Goal: Transaction & Acquisition: Purchase product/service

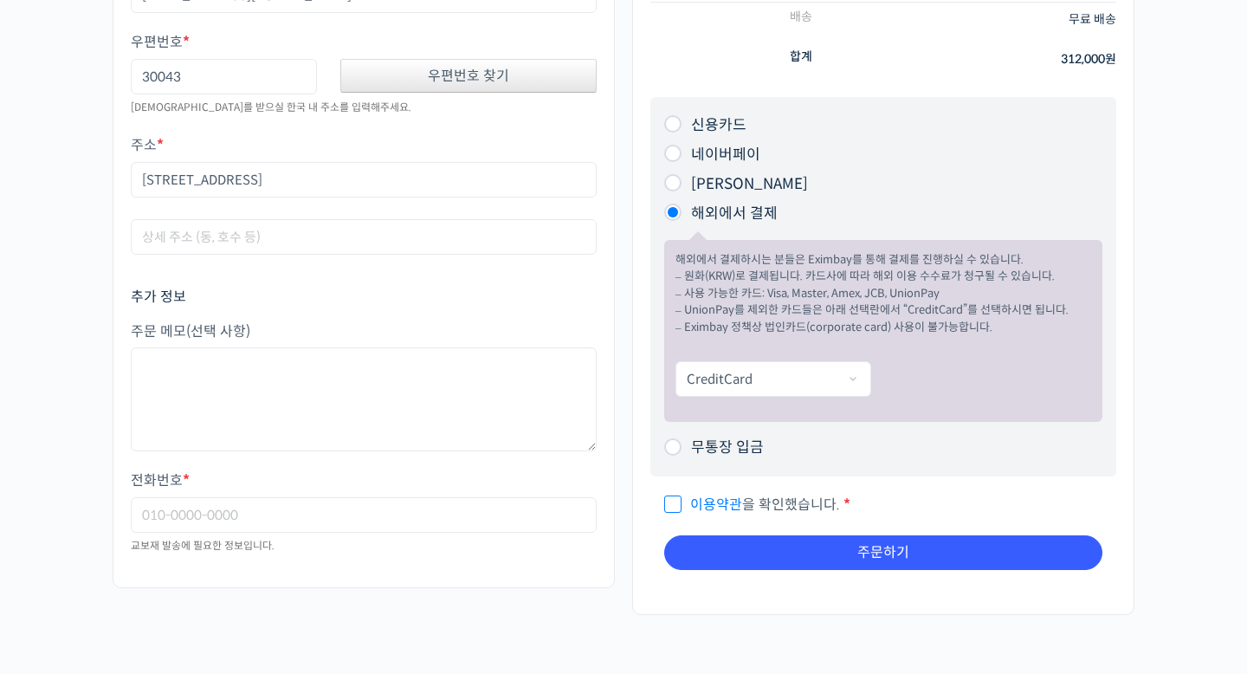
scroll to position [326, 0]
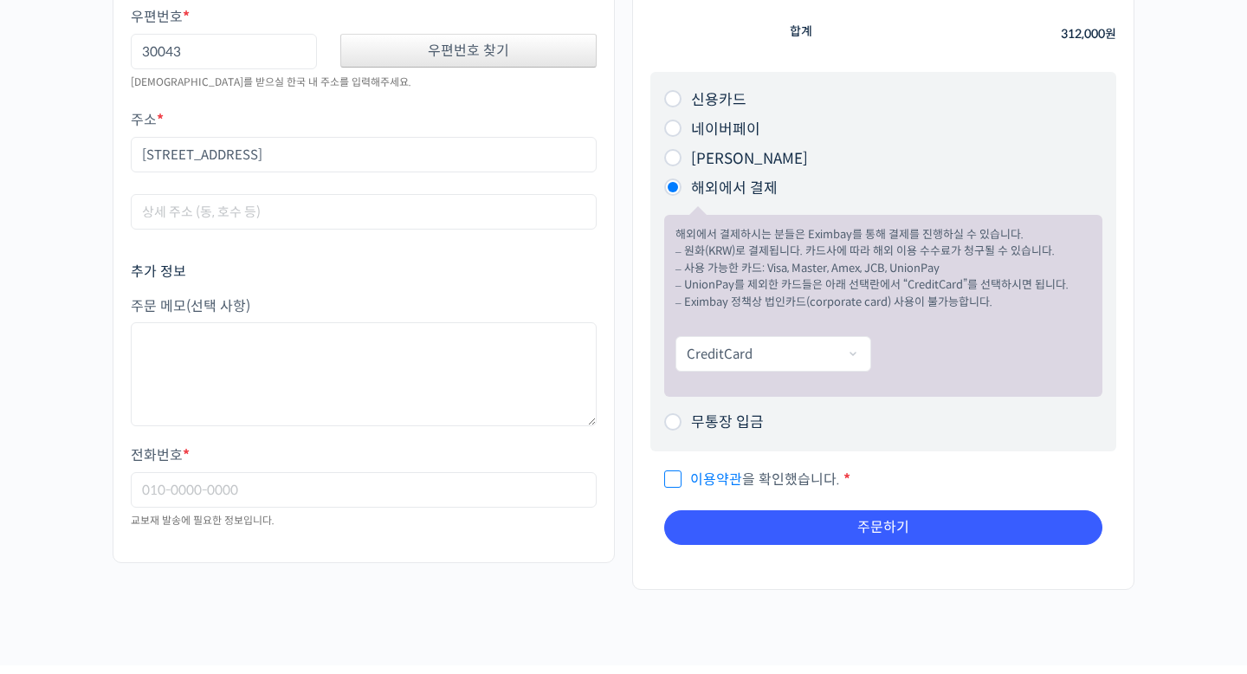
click at [674, 470] on span "이용약관 을 확인했습니다." at bounding box center [752, 479] width 176 height 18
click at [674, 466] on input "이용약관 을 확인했습니다. *" at bounding box center [669, 471] width 11 height 11
checkbox input "true"
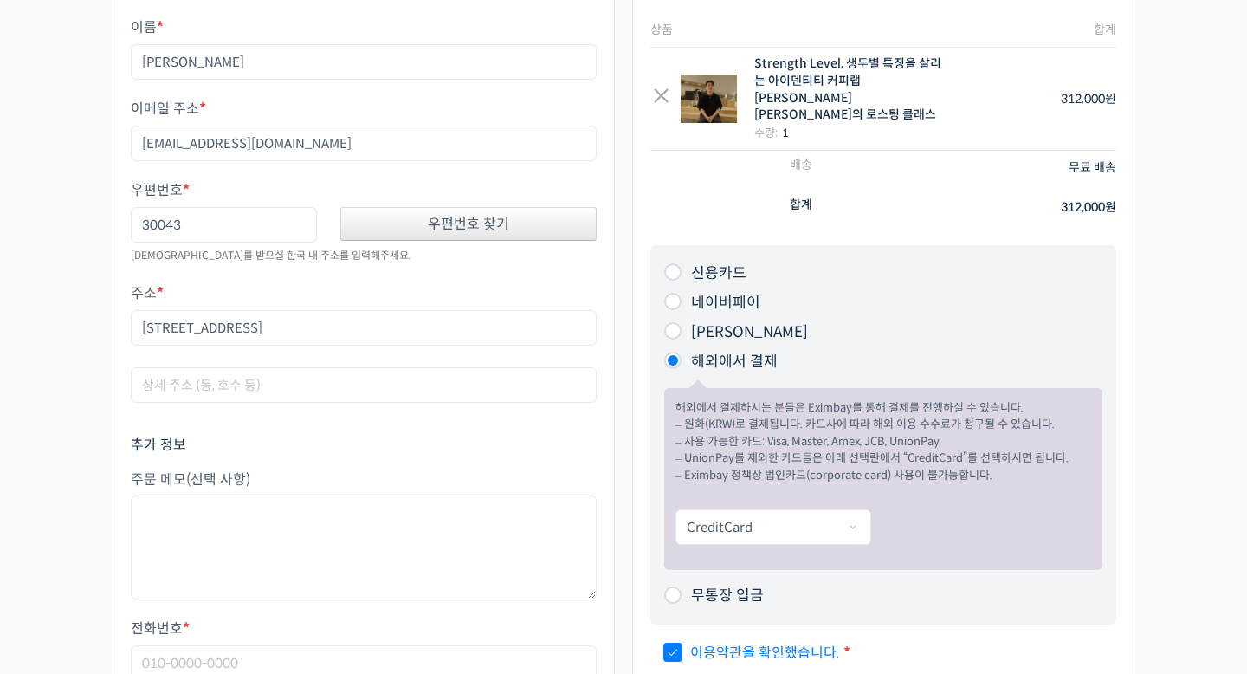
scroll to position [0, 0]
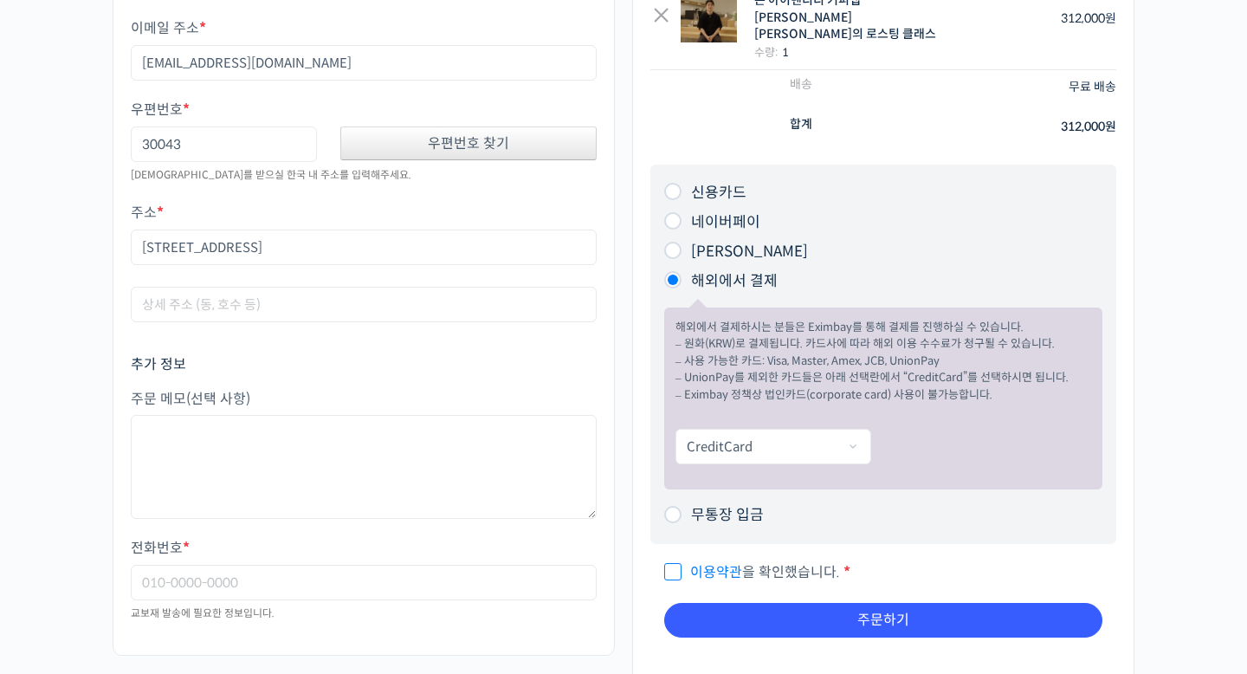
scroll to position [286, 0]
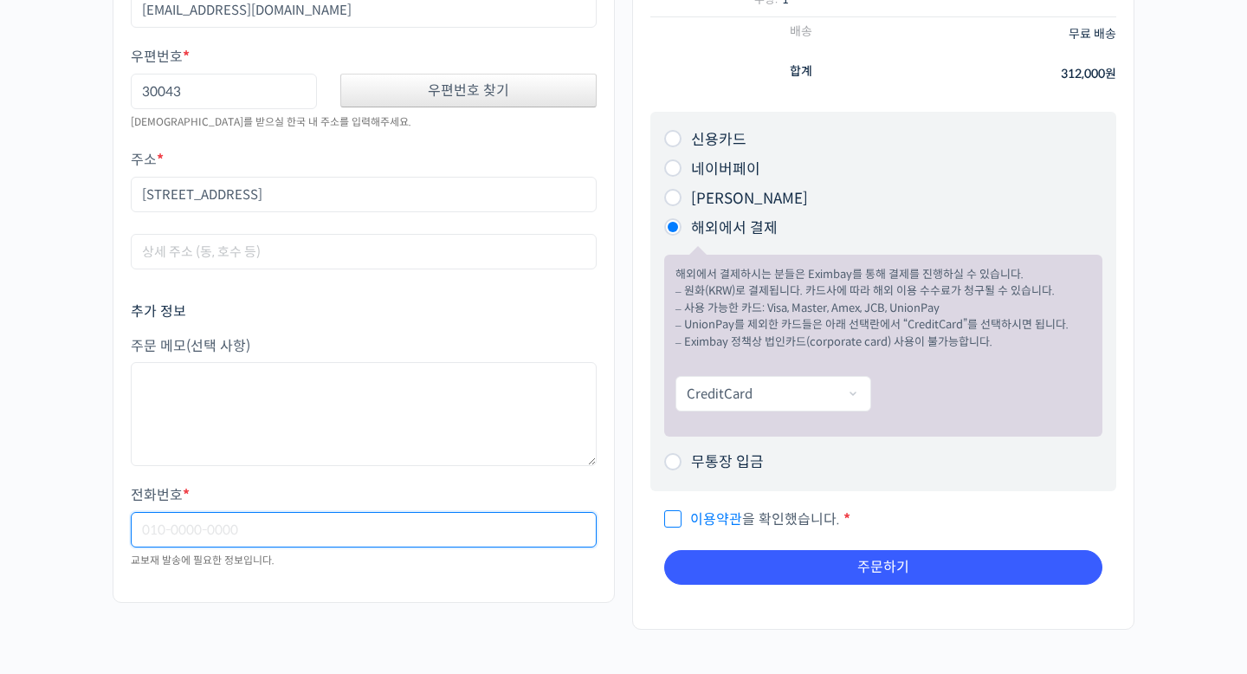
click at [504, 535] on input "전화번호 *" at bounding box center [364, 529] width 466 height 35
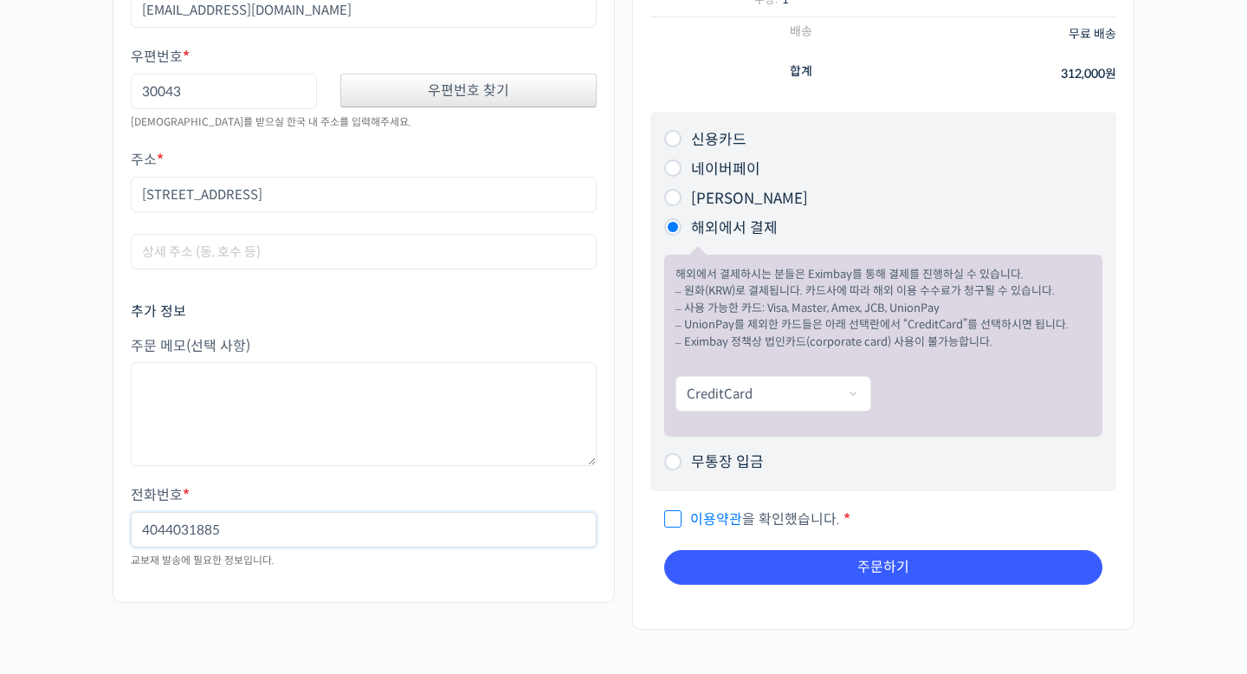
click at [140, 528] on input "4044031885" at bounding box center [364, 529] width 466 height 35
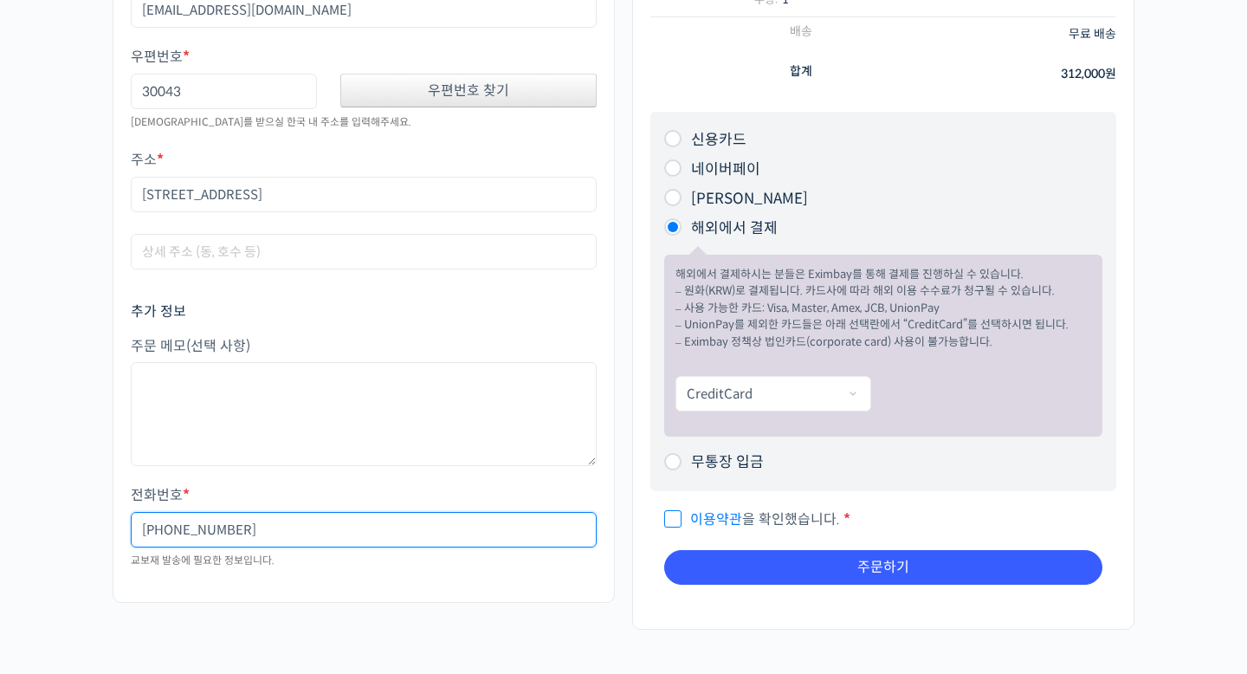
type input "+14044031885"
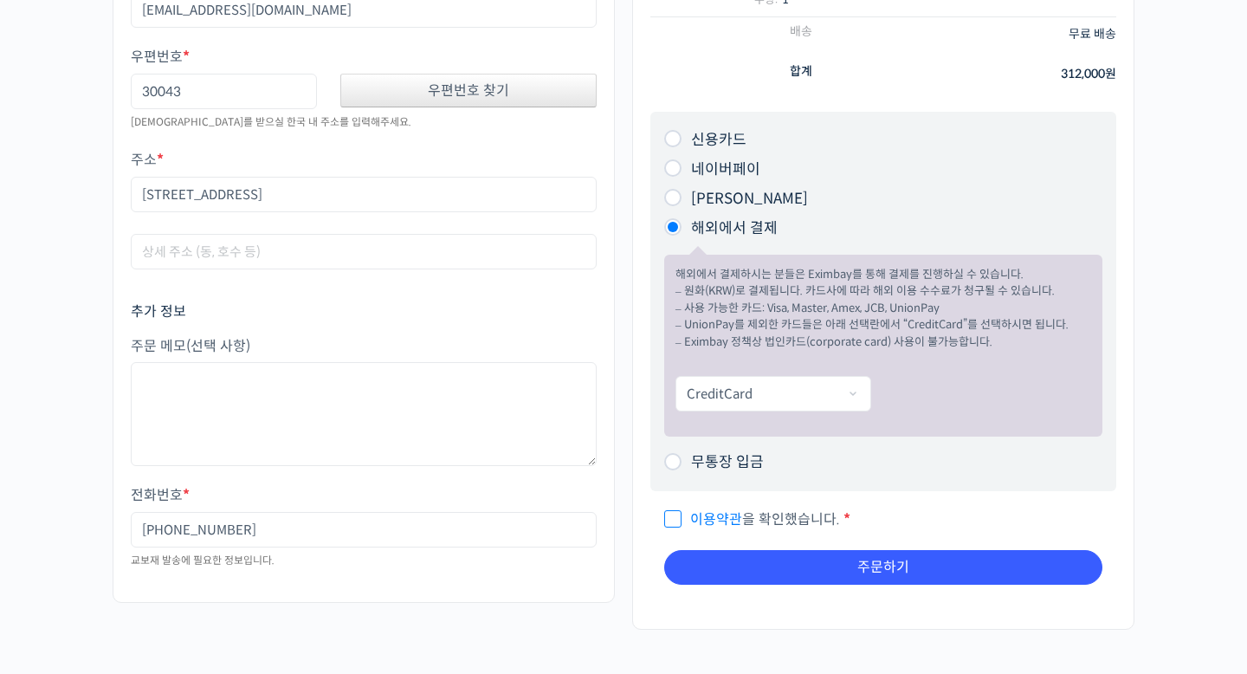
click at [466, 584] on div "주문자 정보 이름 * 박종환 이메일 주소 * jppak86@gmail.com 우편번호 * 30043 우편번호 찾기 교보재를 받으실 한국 내 주…" at bounding box center [364, 212] width 502 height 779
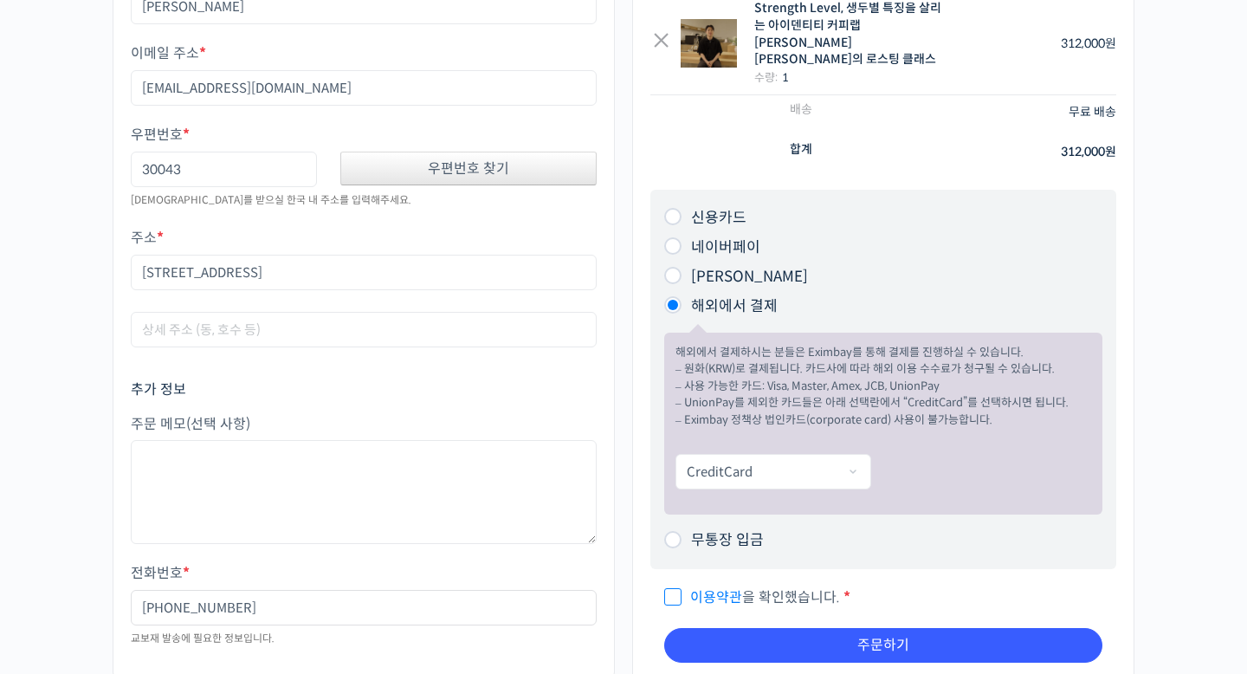
scroll to position [194, 0]
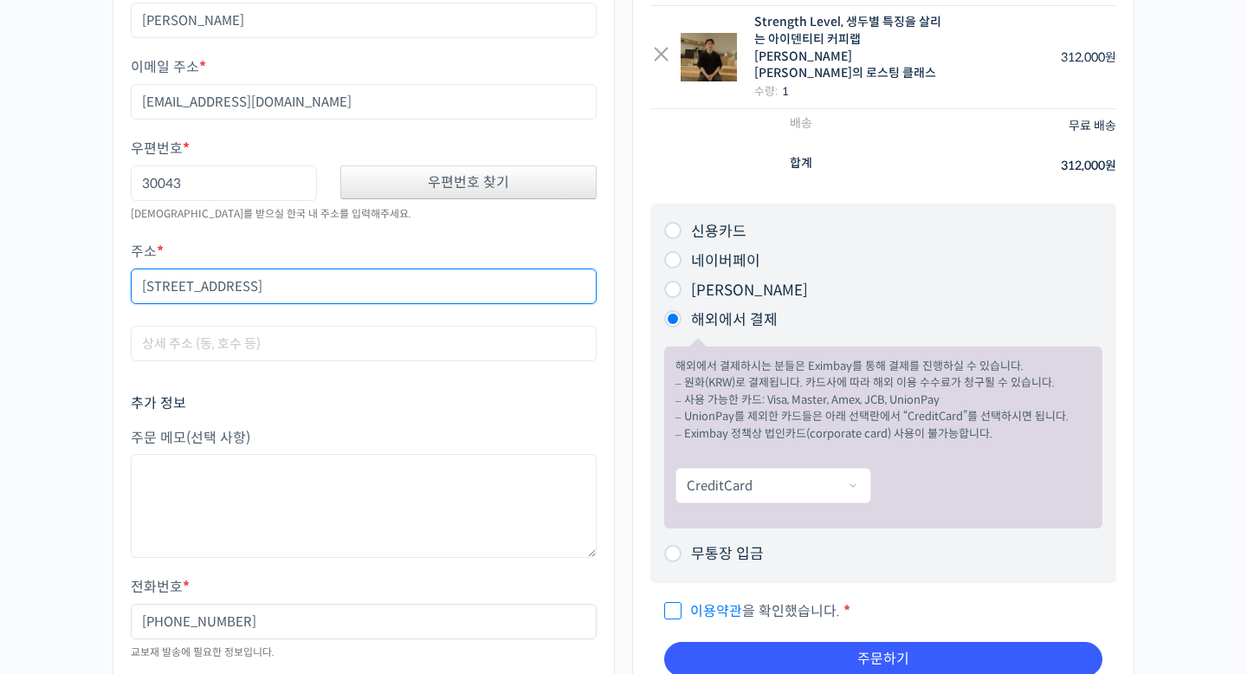
click at [446, 294] on input "1707 Tailmore Ln Lawrenceville GA" at bounding box center [364, 285] width 466 height 35
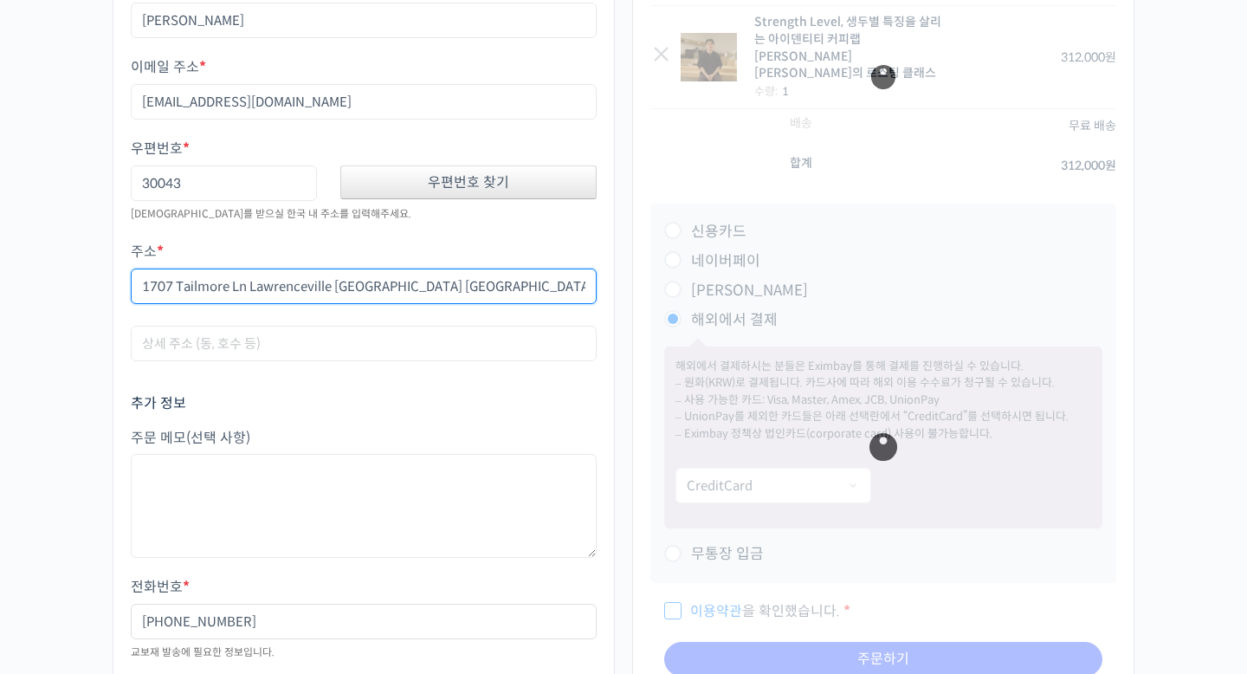
type input "1707 Tailmore Ln Lawrenceville GA USA"
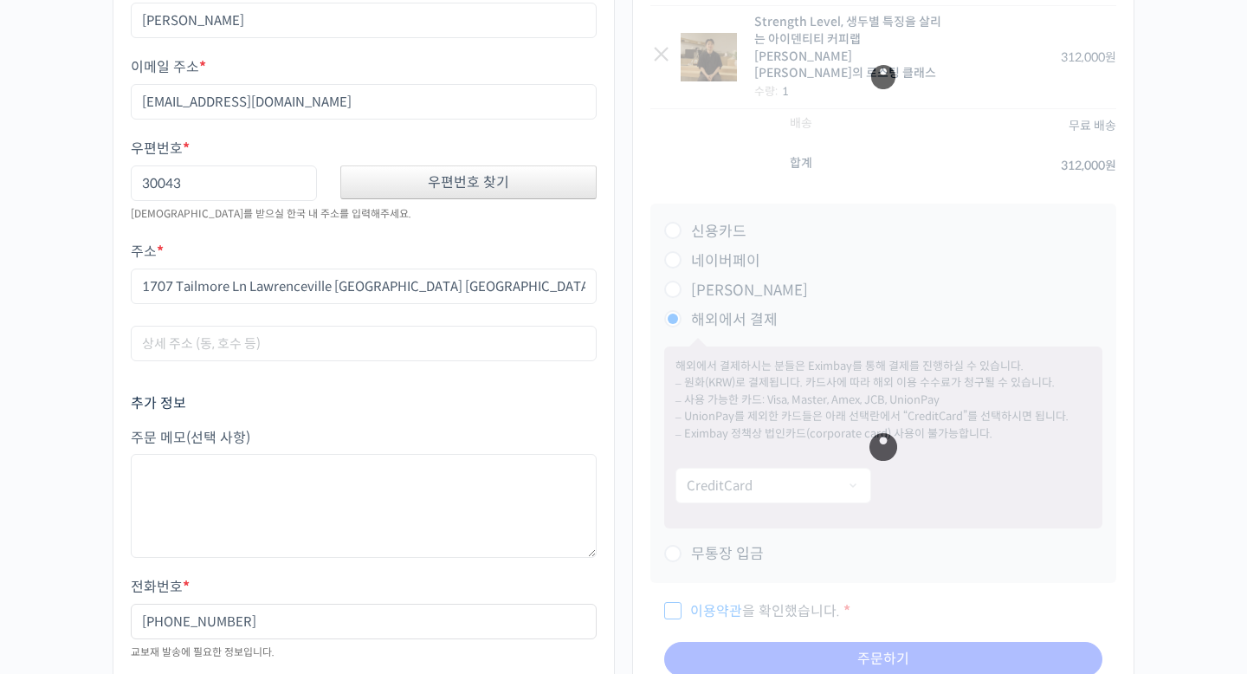
click at [636, 369] on div "주문 내역 상품 합계 × Strength Level, 생두별 특징을 살리는 아이덴티티 커피랩 윤원균 대표의 로스팅 클래스 수량: 1 312,0…" at bounding box center [883, 318] width 502 height 806
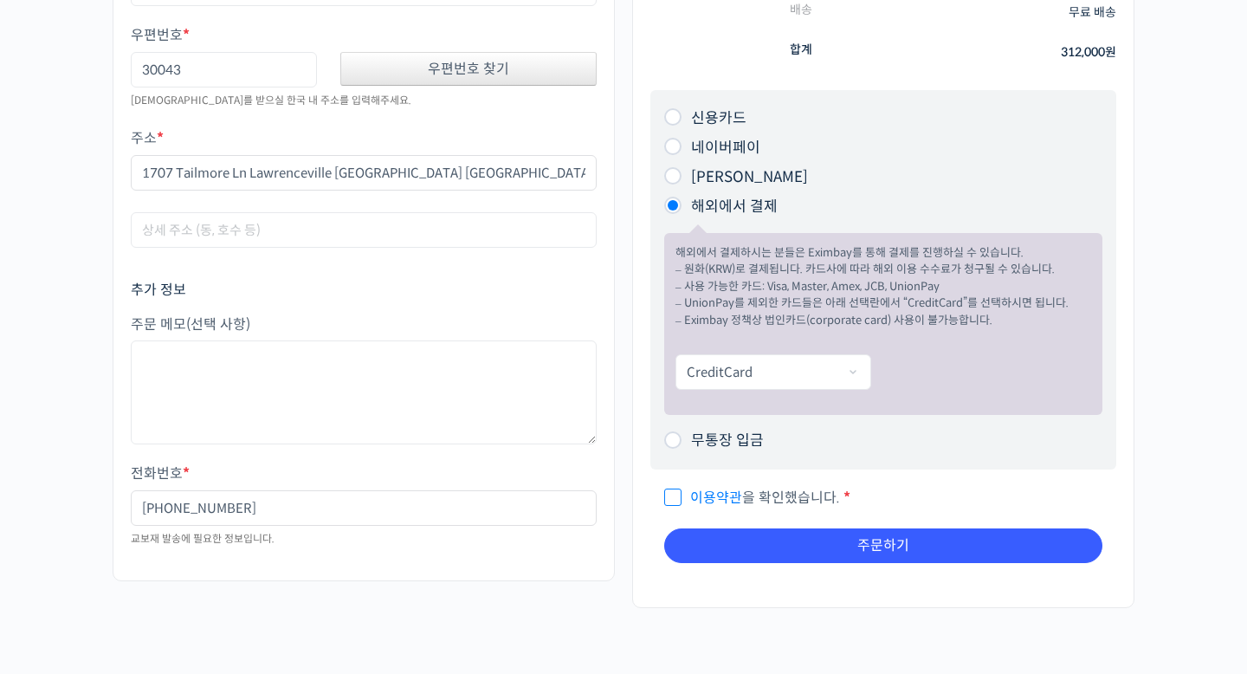
scroll to position [392, 0]
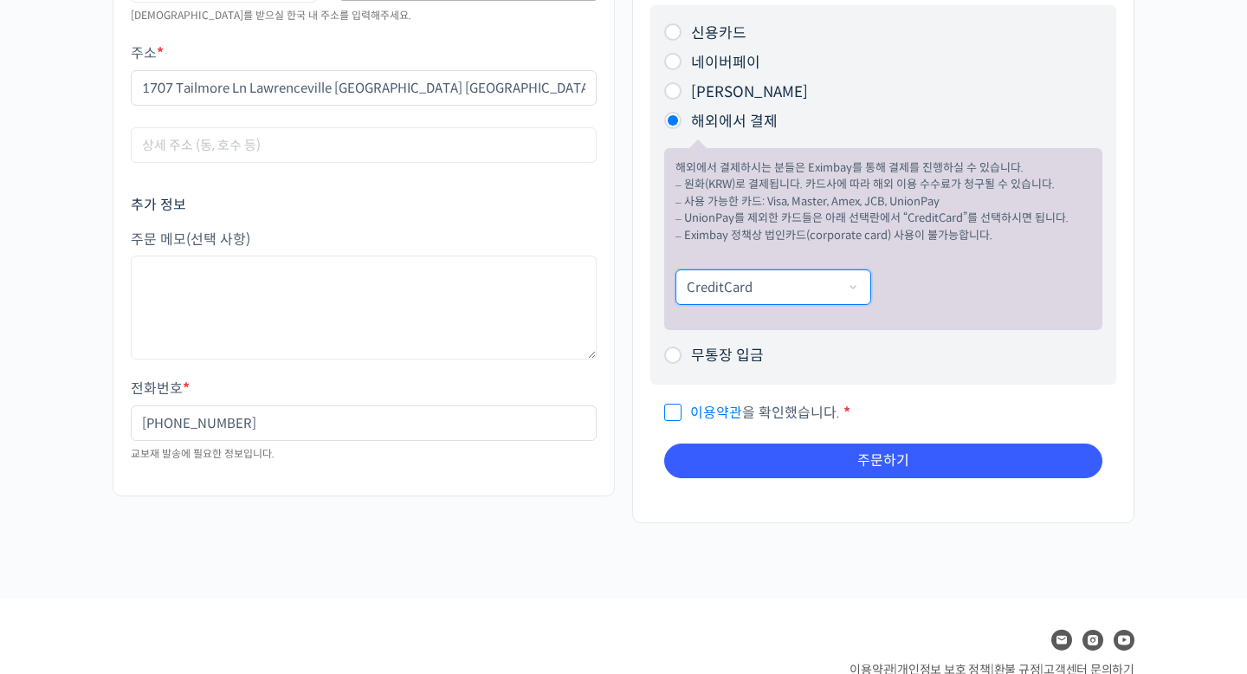
click at [837, 270] on select "CreditCard UnionPay Alipay WechatPay Molpay EContext(일본편의점결제)" at bounding box center [773, 286] width 196 height 35
click at [671, 403] on span "이용약관 을 확인했습니다." at bounding box center [752, 412] width 176 height 18
click at [671, 399] on input "이용약관 을 확인했습니다. *" at bounding box center [669, 404] width 11 height 11
checkbox input "true"
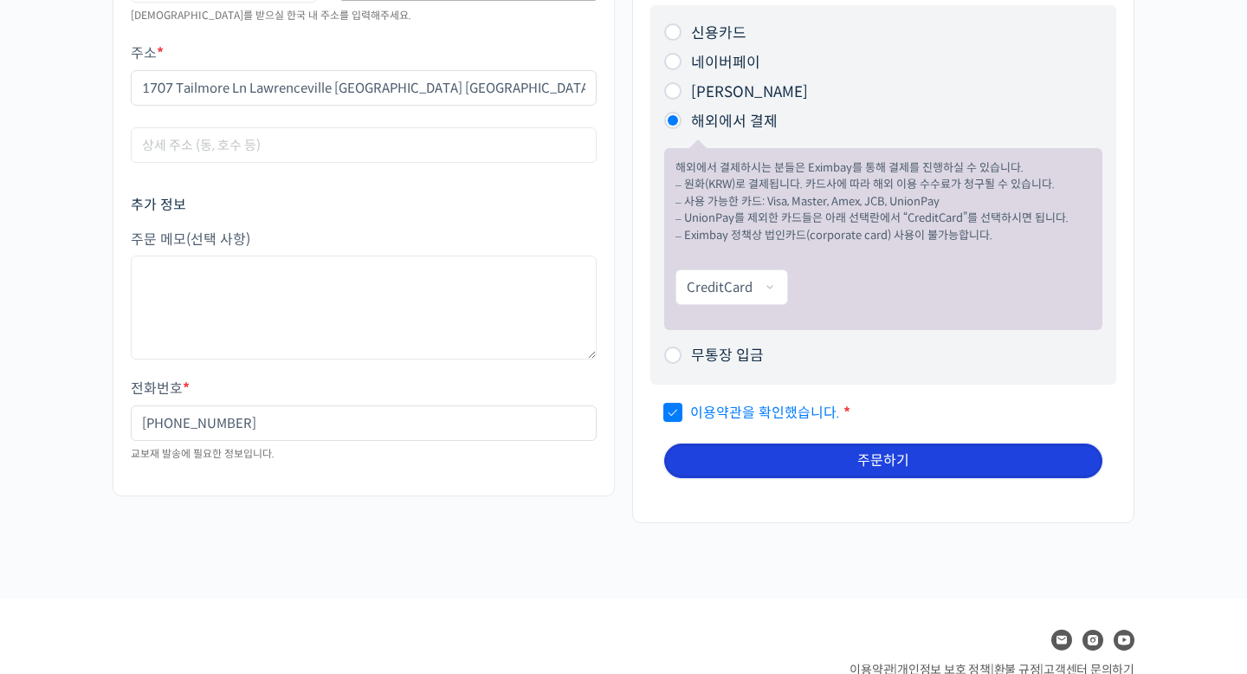
click at [751, 443] on button "주문하기" at bounding box center [883, 460] width 438 height 35
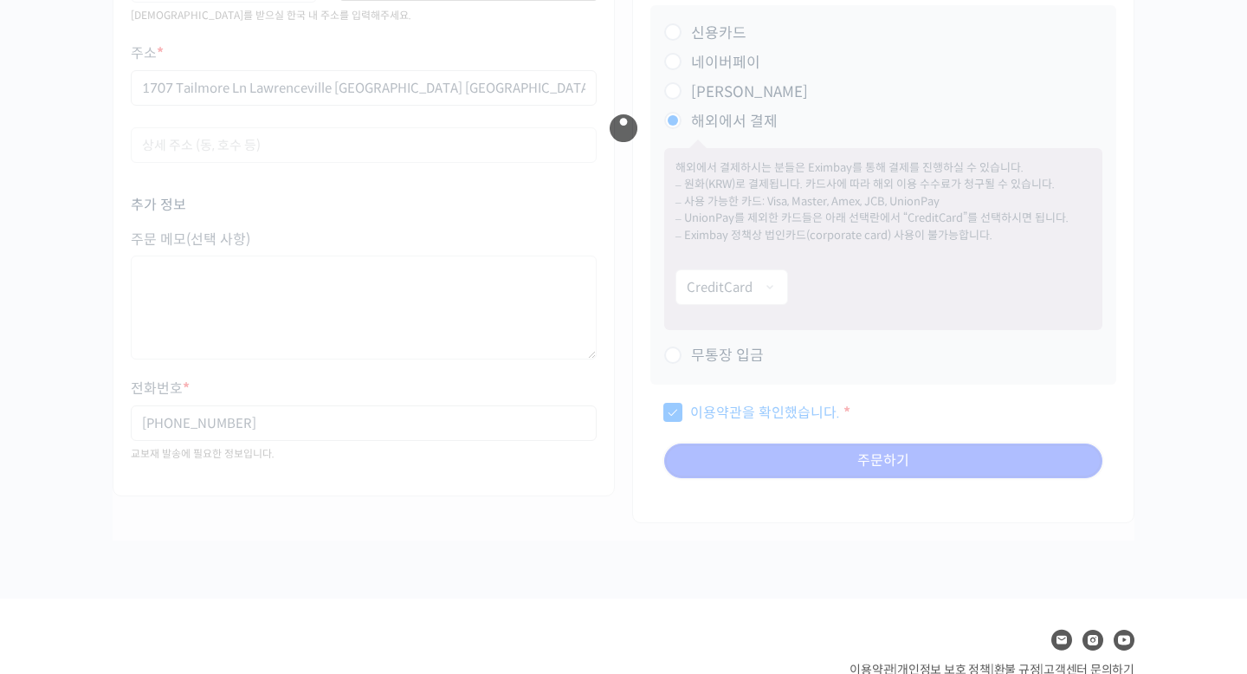
scroll to position [0, 0]
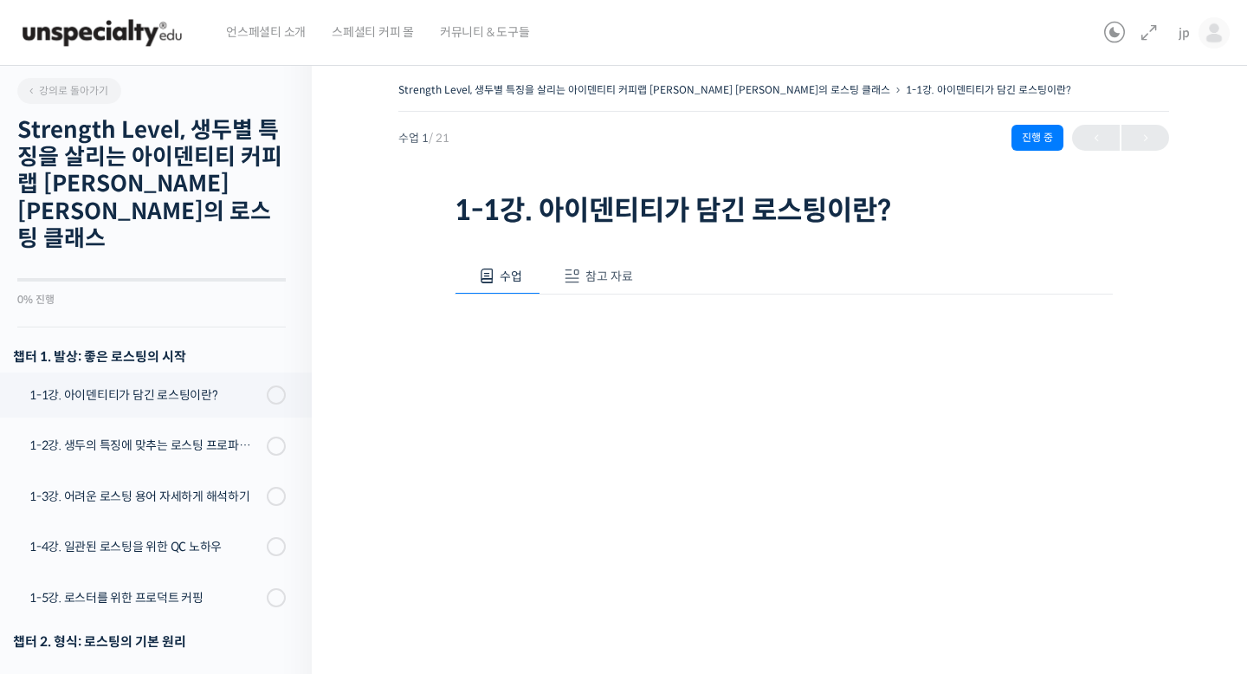
click at [577, 265] on button "참고 자료" at bounding box center [595, 276] width 111 height 36
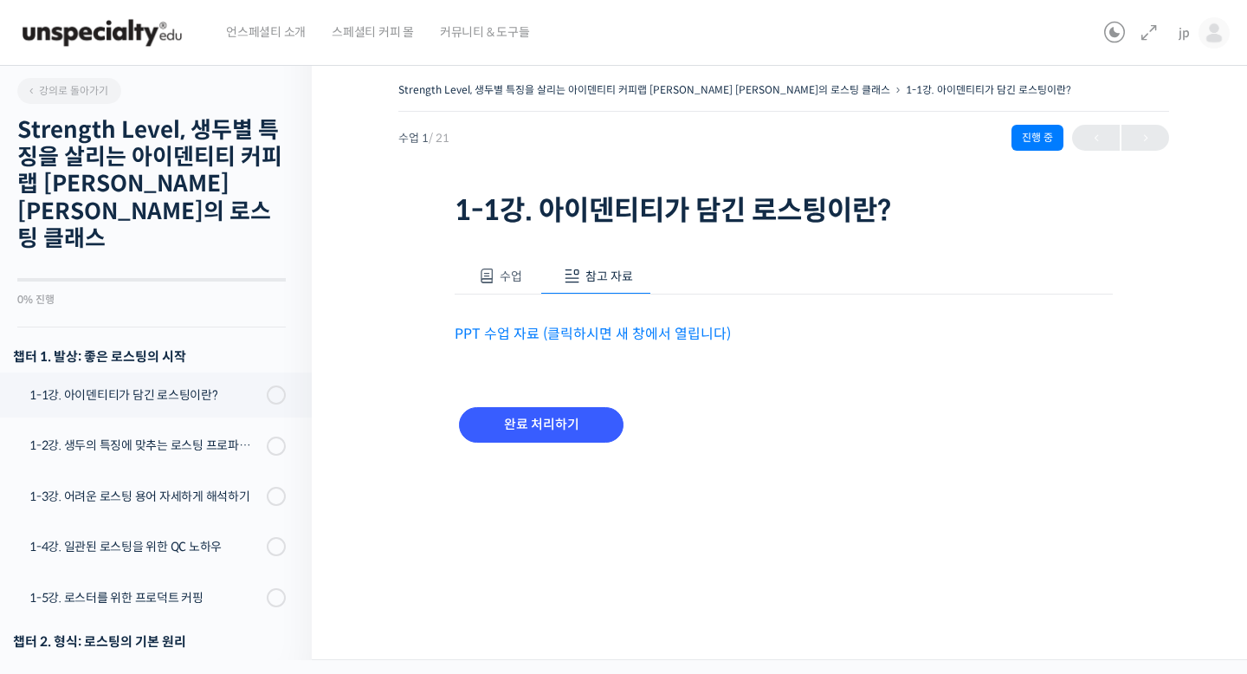
click at [600, 332] on link "PPT 수업 자료 (클릭하시면 새 창에서 열립니다)" at bounding box center [593, 334] width 276 height 18
click at [510, 265] on button "수업" at bounding box center [498, 276] width 86 height 36
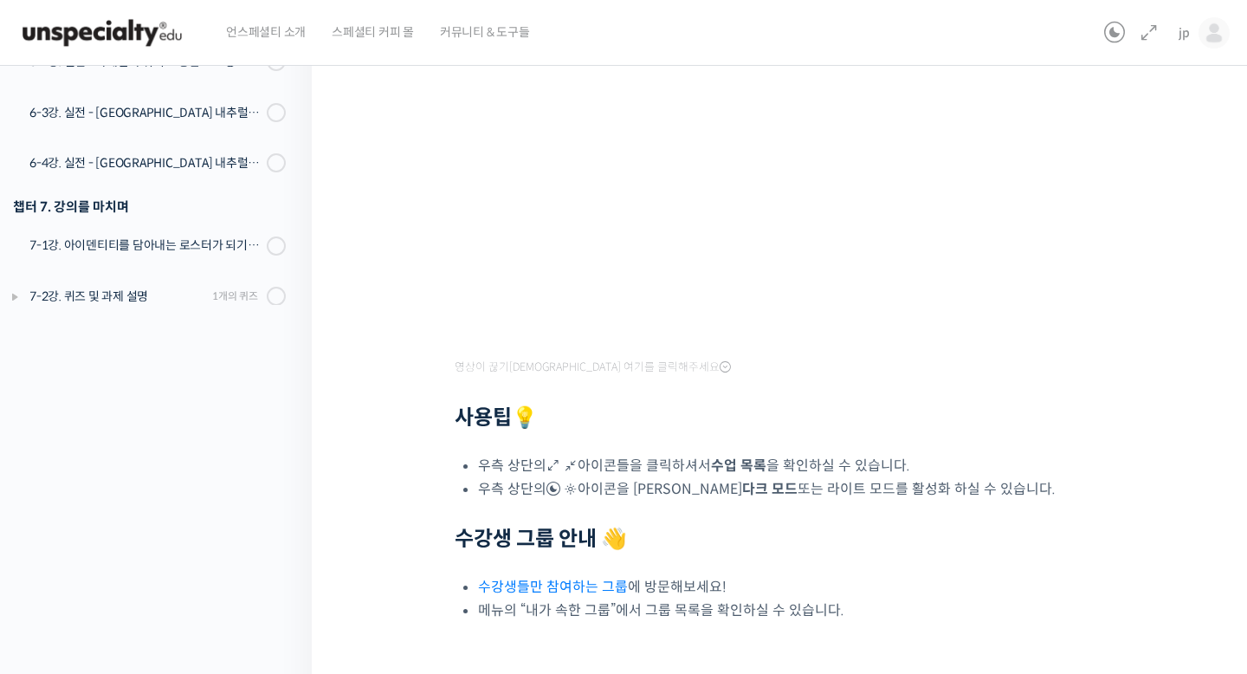
scroll to position [461, 0]
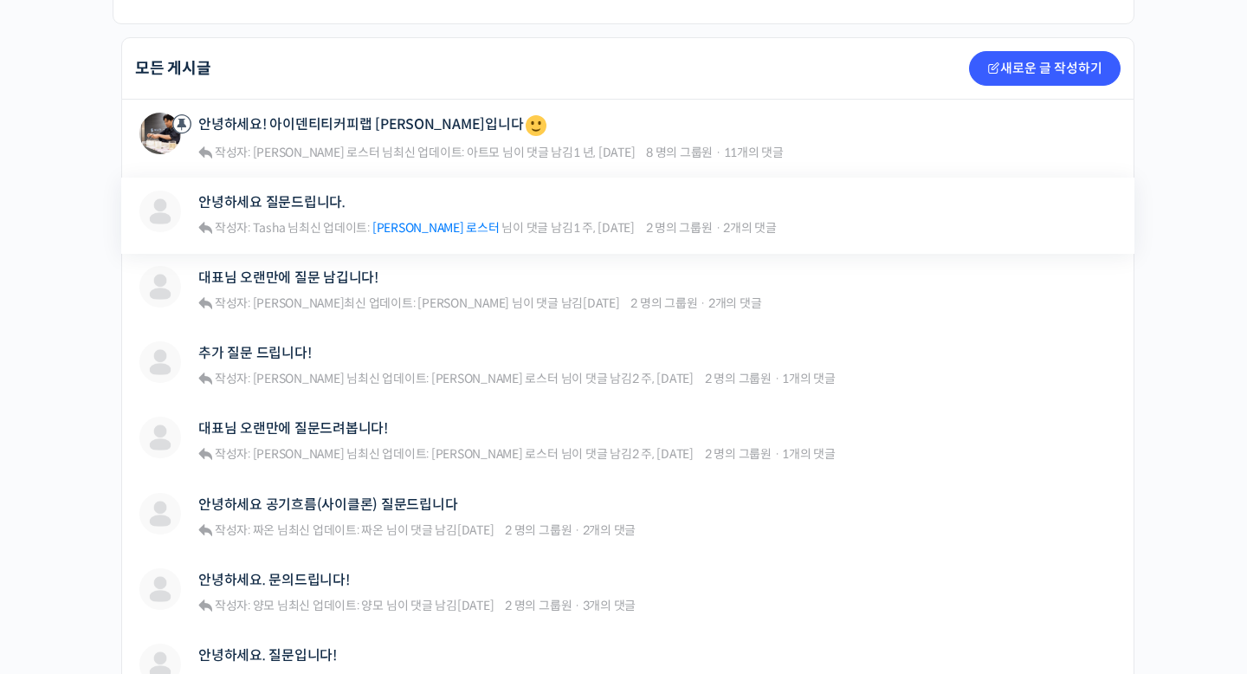
scroll to position [406, 0]
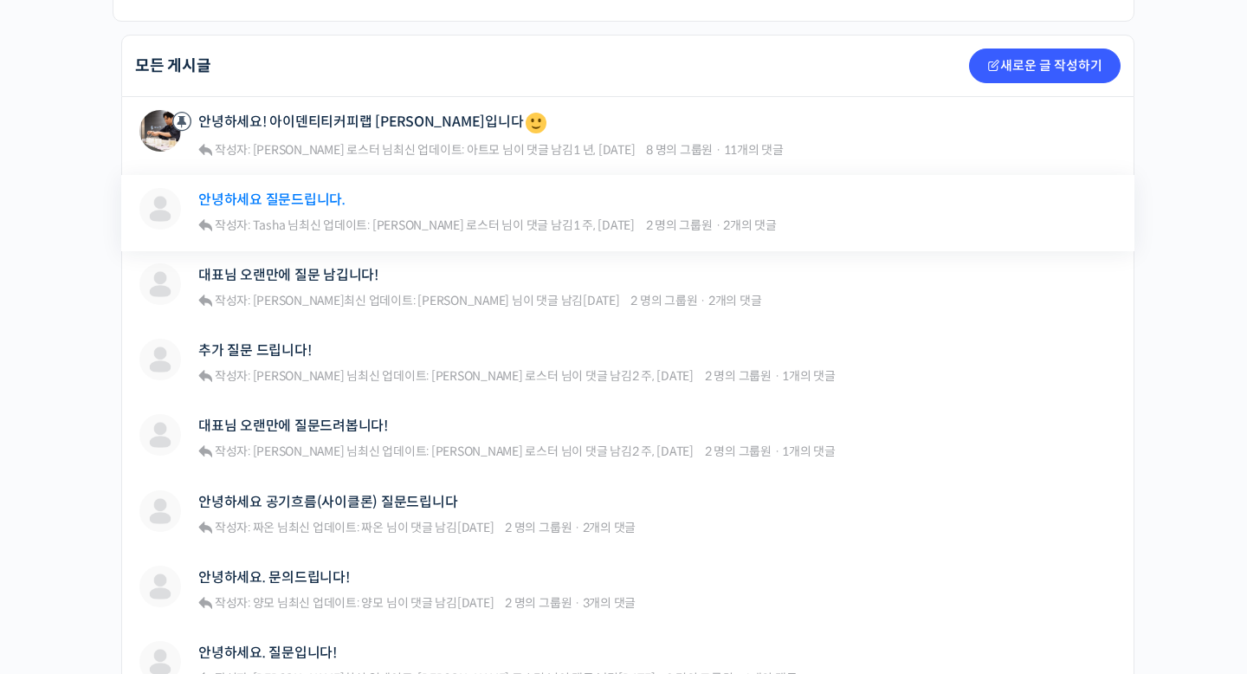
click at [327, 191] on link "안녕하세요 질문드립니다." at bounding box center [271, 199] width 147 height 16
click at [347, 267] on link "대표님 오랜만에 질문 남깁니다!" at bounding box center [288, 275] width 180 height 16
